Goal: Browse casually

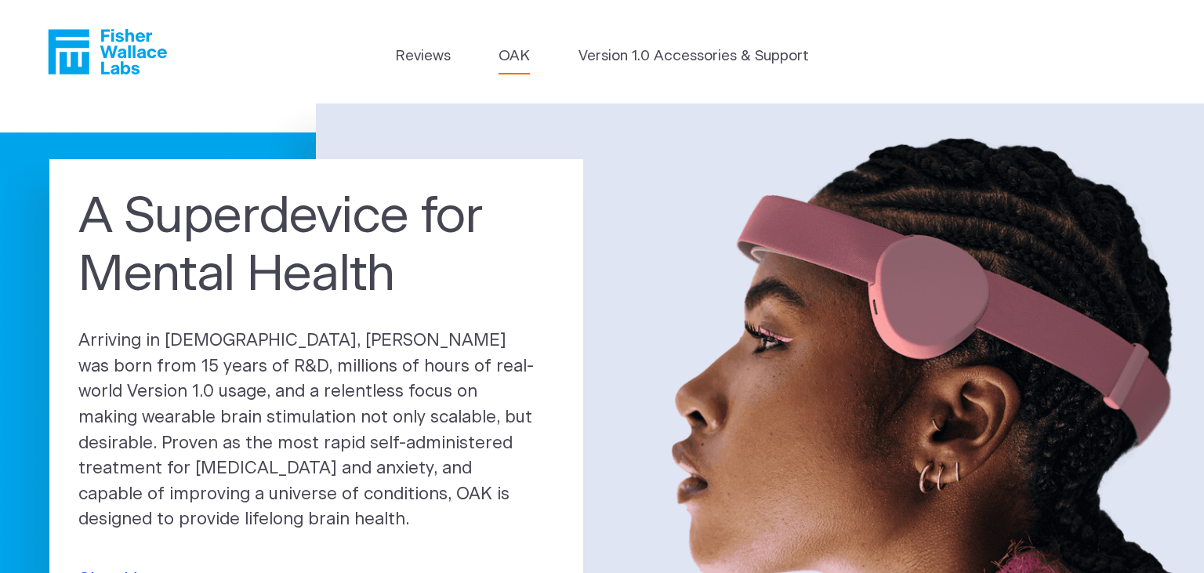
click at [516, 65] on link "OAK" at bounding box center [513, 56] width 31 height 22
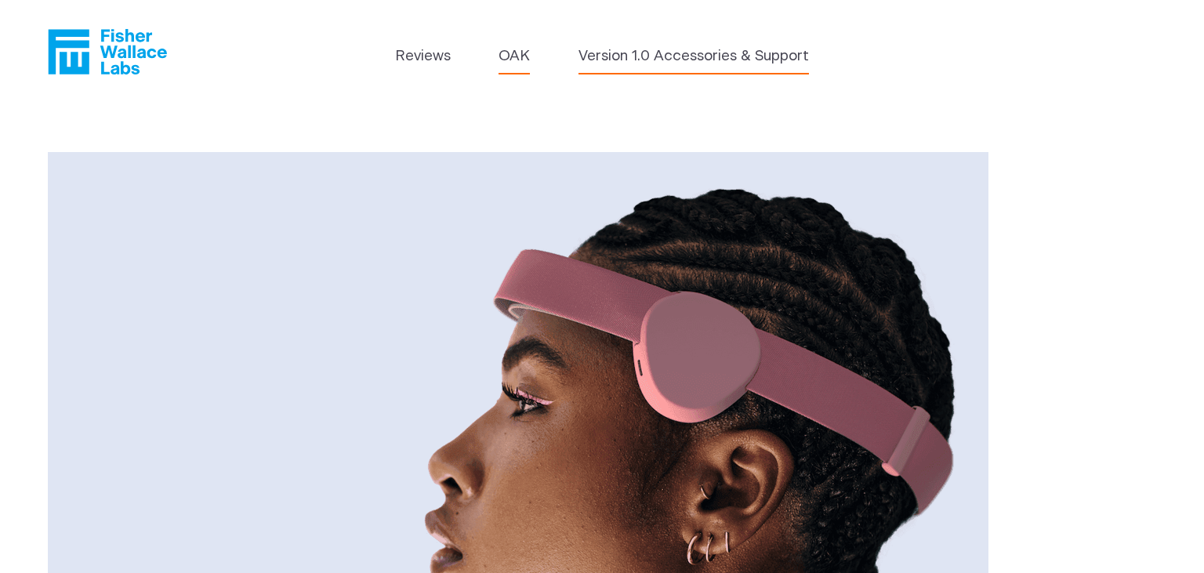
click at [632, 62] on link "Version 1.0 Accessories & Support" at bounding box center [693, 56] width 230 height 22
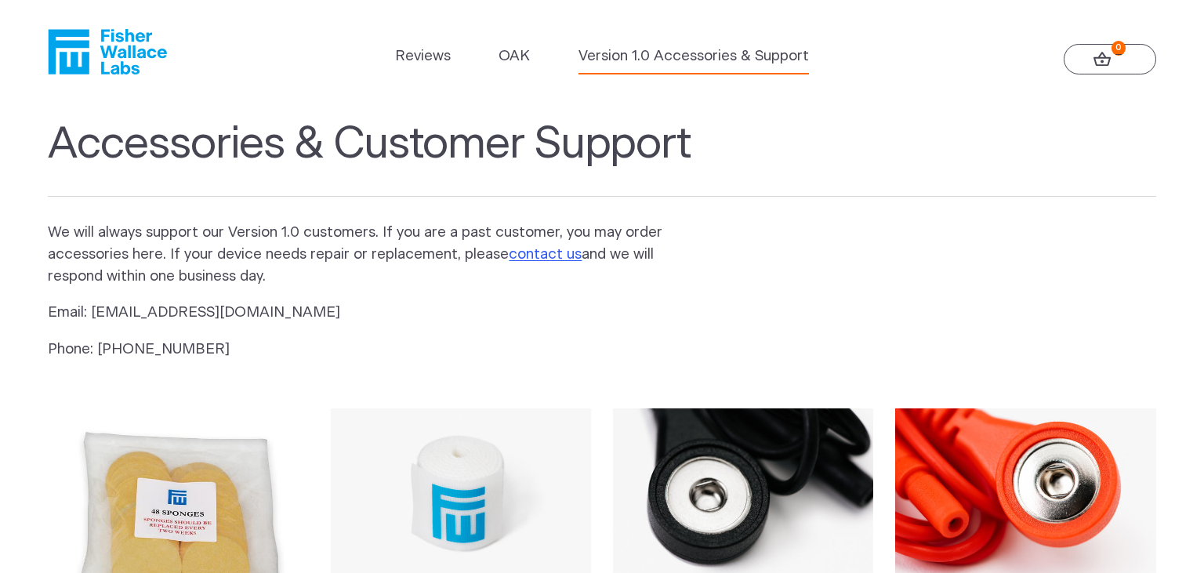
click at [1100, 58] on icon at bounding box center [1101, 59] width 17 height 14
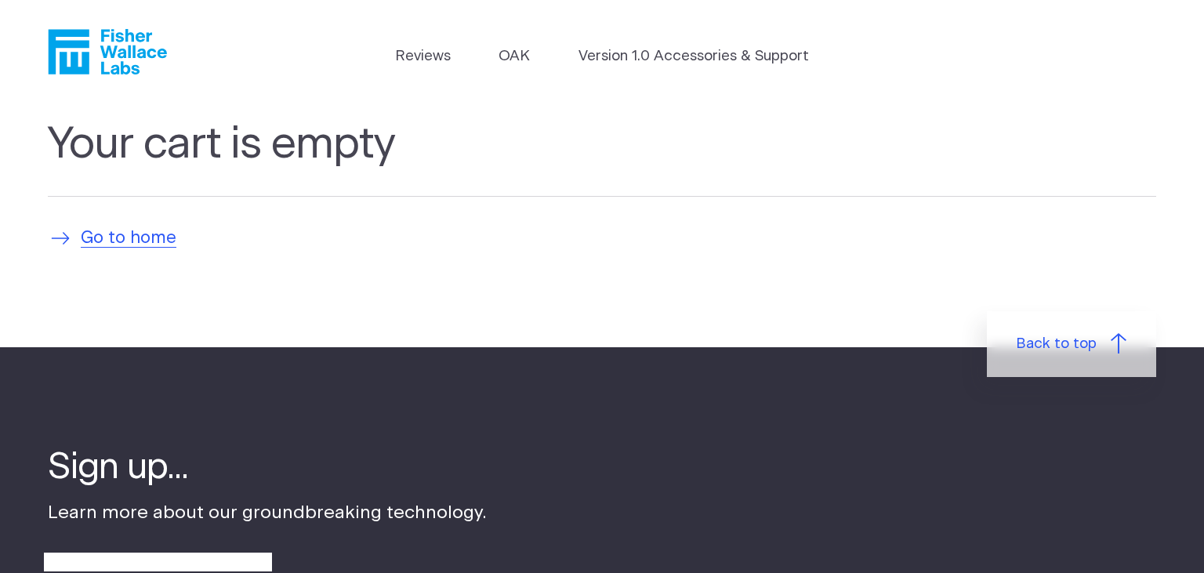
click at [142, 240] on span "Go to home" at bounding box center [129, 239] width 96 height 26
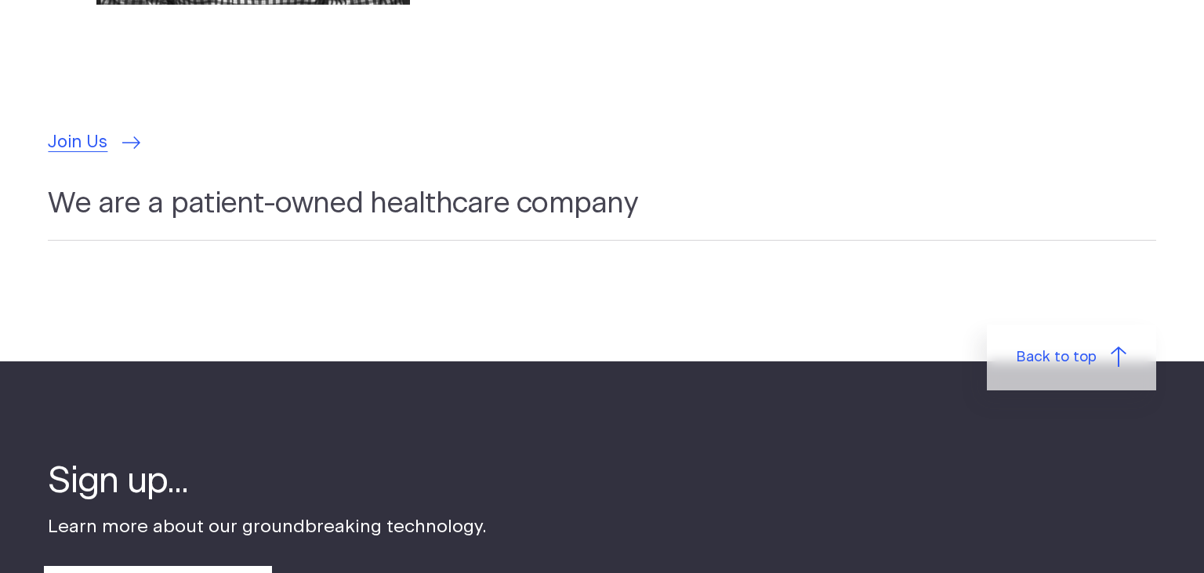
scroll to position [4634, 0]
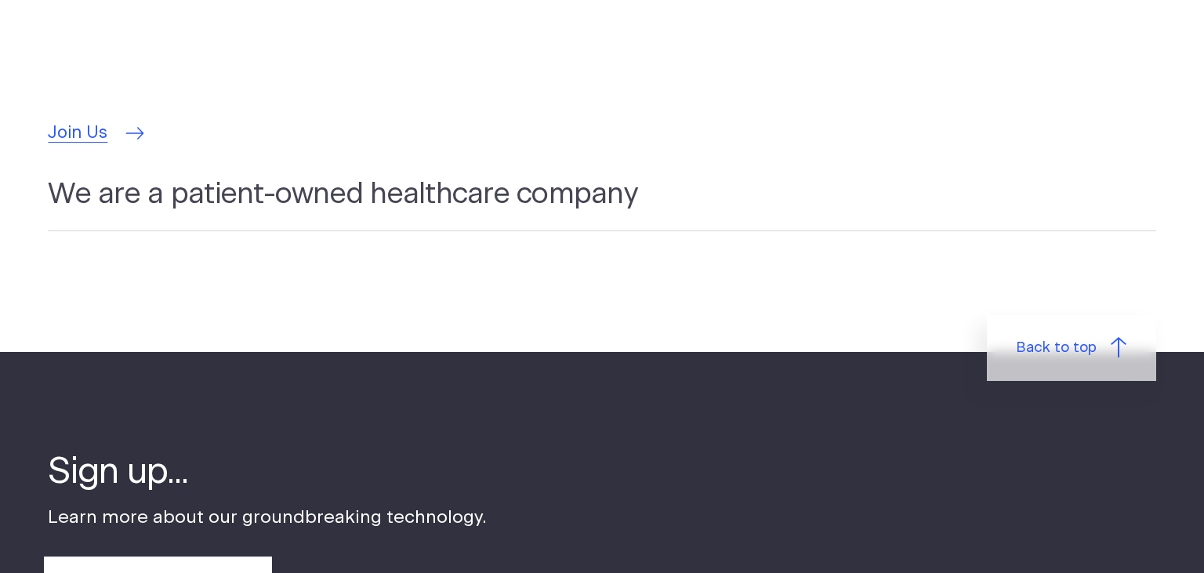
click at [80, 121] on span "Join Us" at bounding box center [78, 134] width 60 height 26
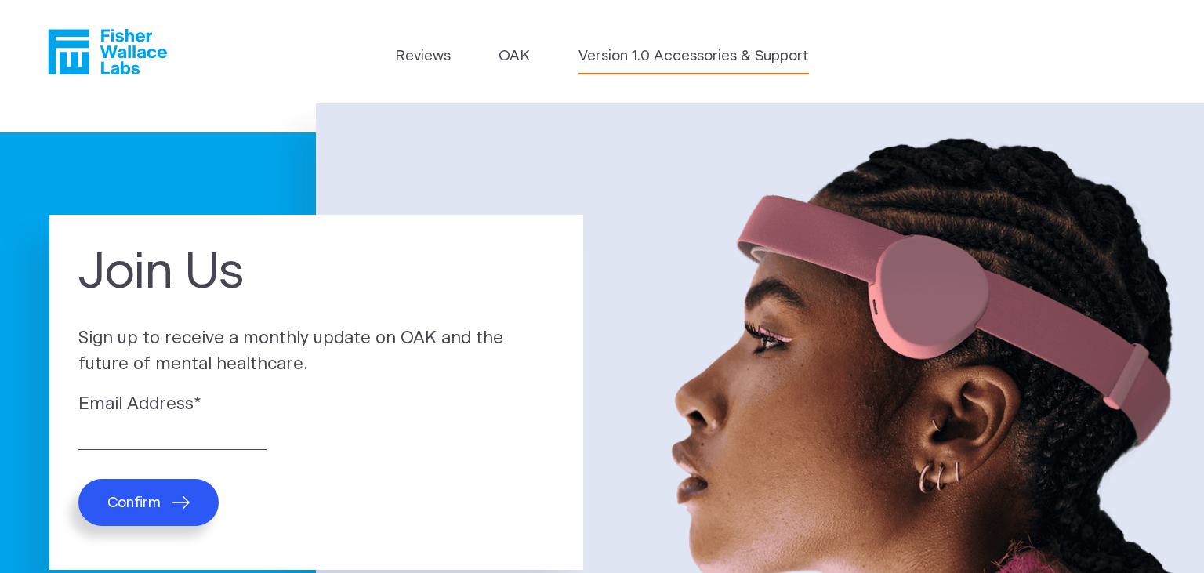
click at [640, 58] on link "Version 1.0 Accessories & Support" at bounding box center [693, 56] width 230 height 22
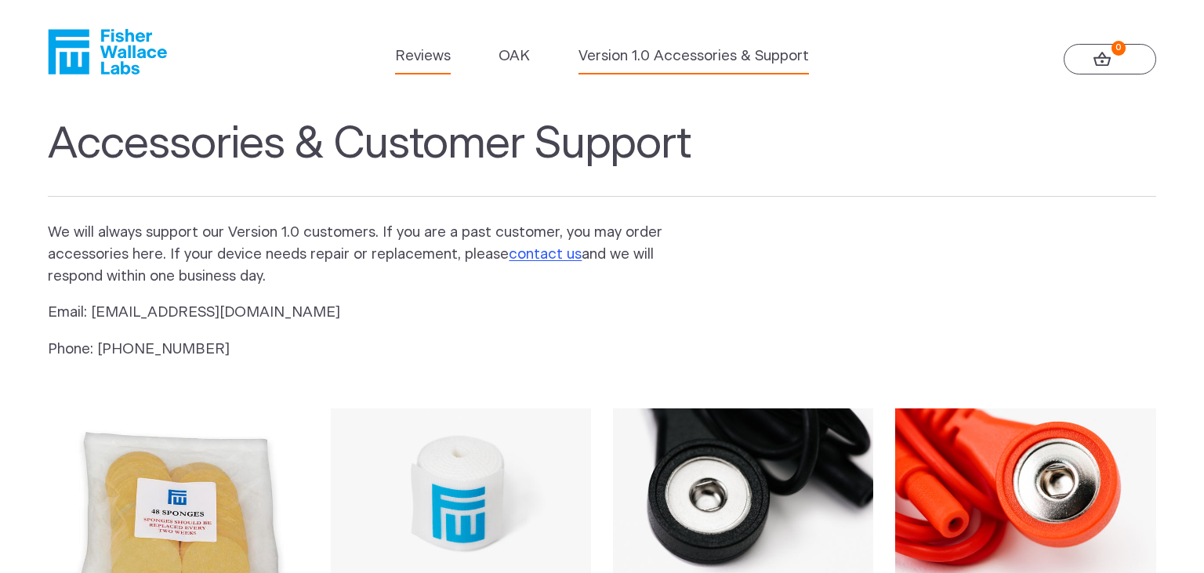
click at [418, 52] on link "Reviews" at bounding box center [423, 56] width 56 height 22
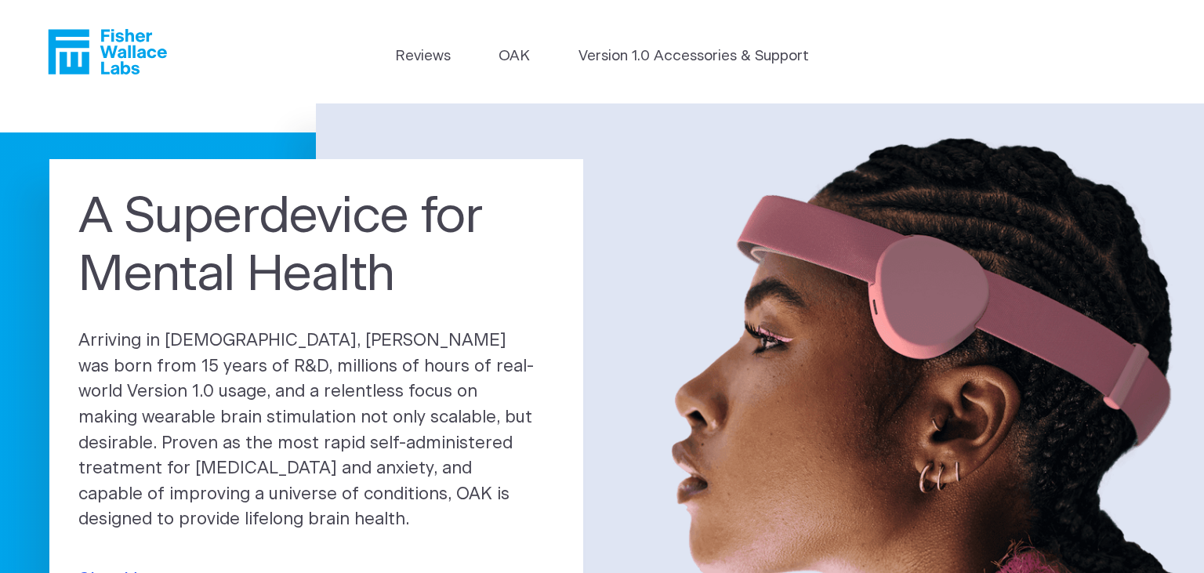
scroll to position [4634, 0]
